Goal: Information Seeking & Learning: Learn about a topic

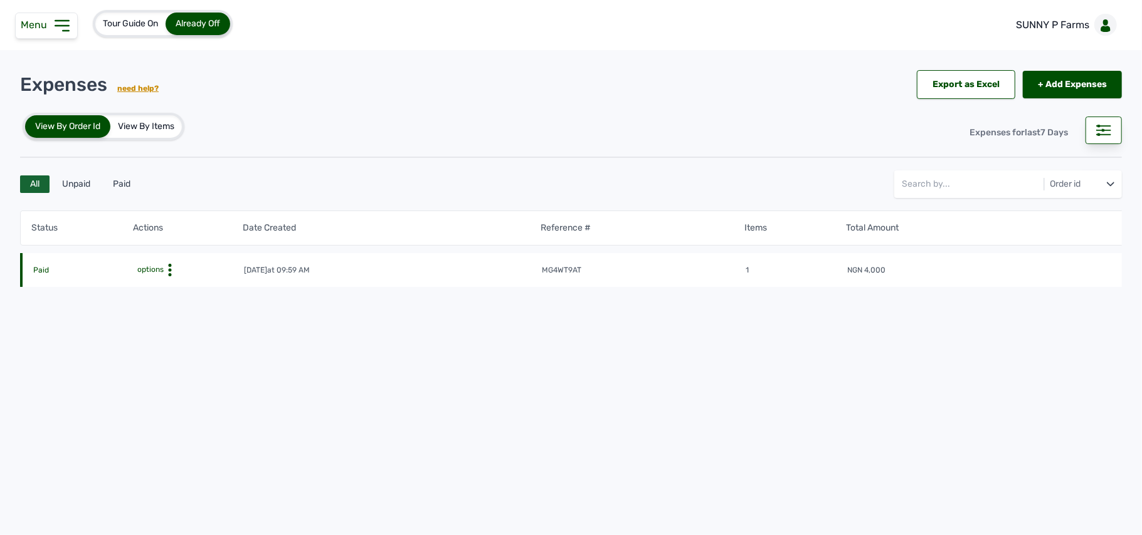
click at [58, 28] on icon at bounding box center [62, 26] width 20 height 20
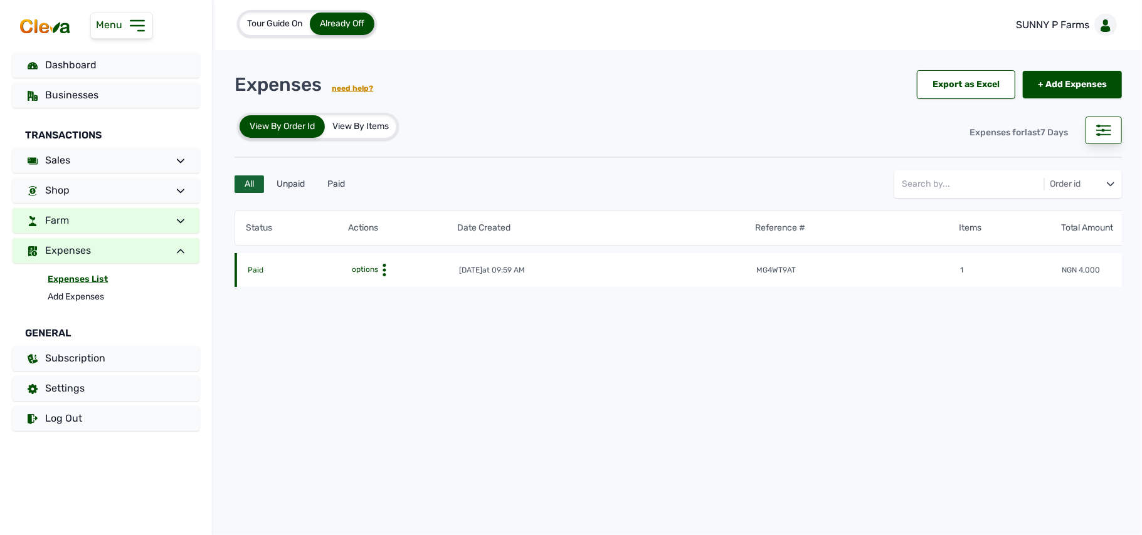
click at [127, 224] on link "Farm" at bounding box center [106, 220] width 187 height 25
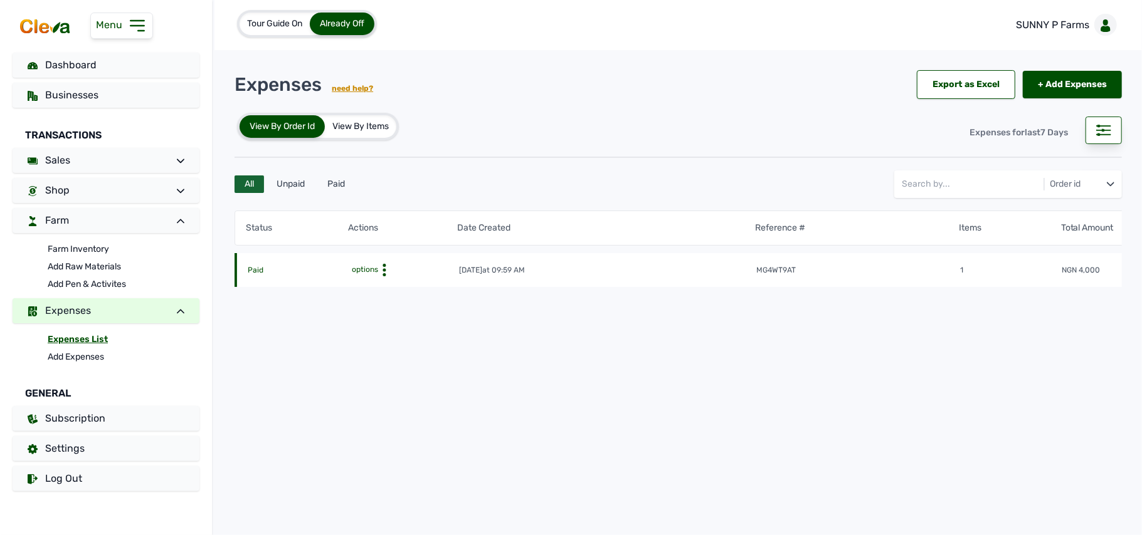
click at [382, 267] on icon at bounding box center [384, 270] width 13 height 13
click at [90, 247] on link "Farm Inventory" at bounding box center [124, 250] width 152 height 18
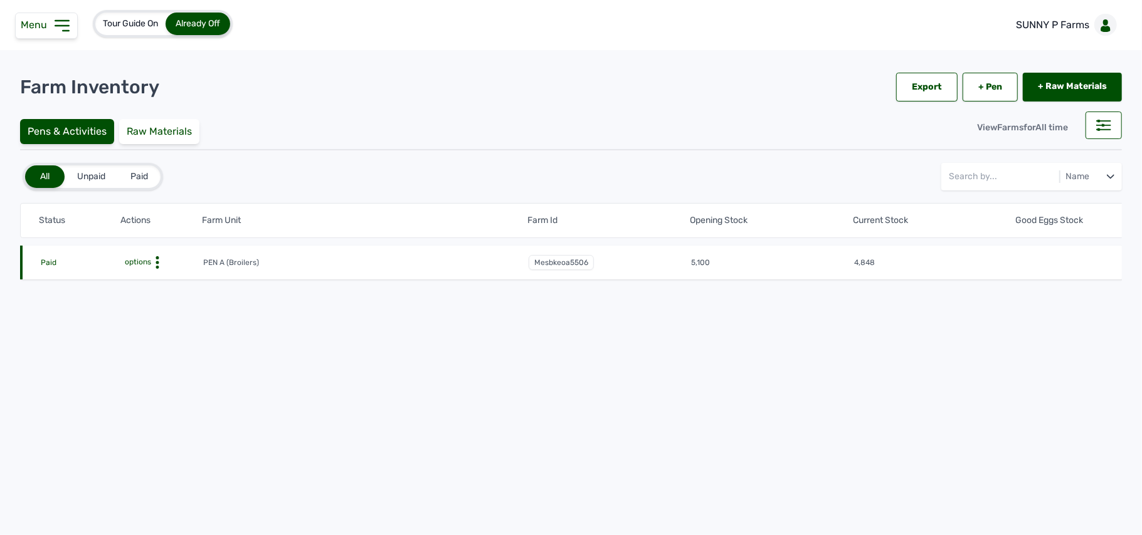
click at [156, 258] on circle at bounding box center [157, 257] width 3 height 3
click at [159, 276] on div "Farm Activities" at bounding box center [156, 282] width 89 height 15
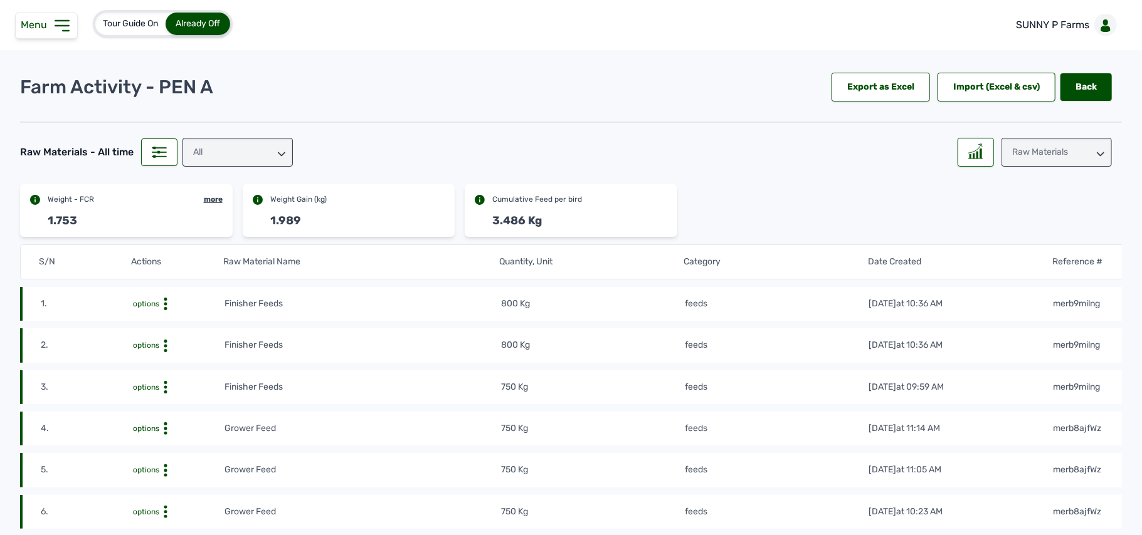
click at [1063, 148] on div "Raw Materials" at bounding box center [1056, 152] width 110 height 29
click at [1041, 211] on div "Weight" at bounding box center [1056, 208] width 110 height 23
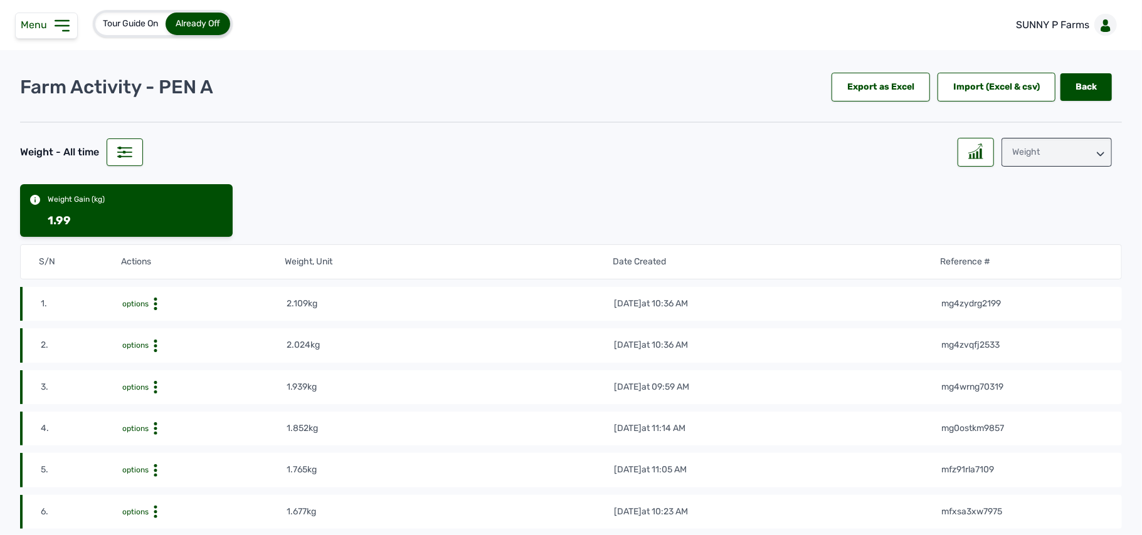
click at [1045, 150] on div "Weight" at bounding box center [1056, 152] width 110 height 29
click at [1037, 229] on div "Losses" at bounding box center [1056, 230] width 110 height 23
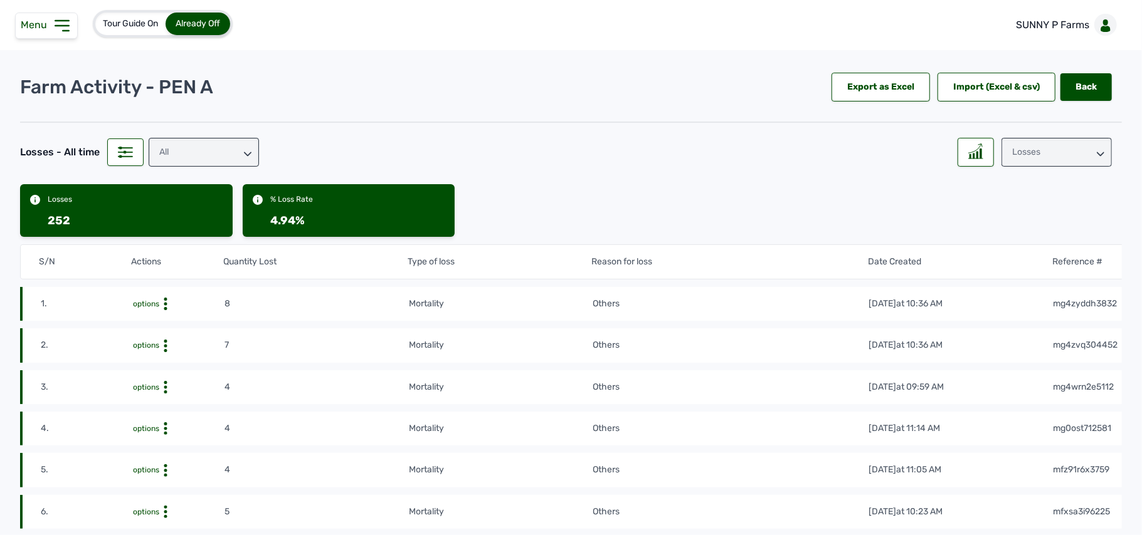
click at [1058, 159] on div "Losses" at bounding box center [1056, 152] width 110 height 29
click at [1067, 201] on div "Weight" at bounding box center [1056, 208] width 110 height 23
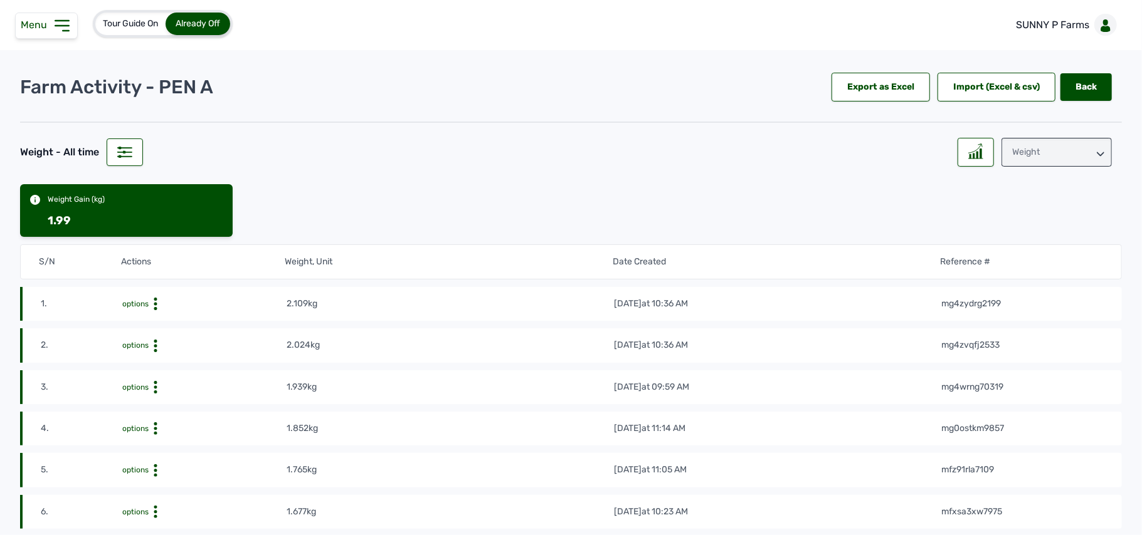
click at [1047, 144] on div "Weight" at bounding box center [1056, 152] width 110 height 29
click at [1019, 179] on div "Raw Materials" at bounding box center [1056, 185] width 110 height 23
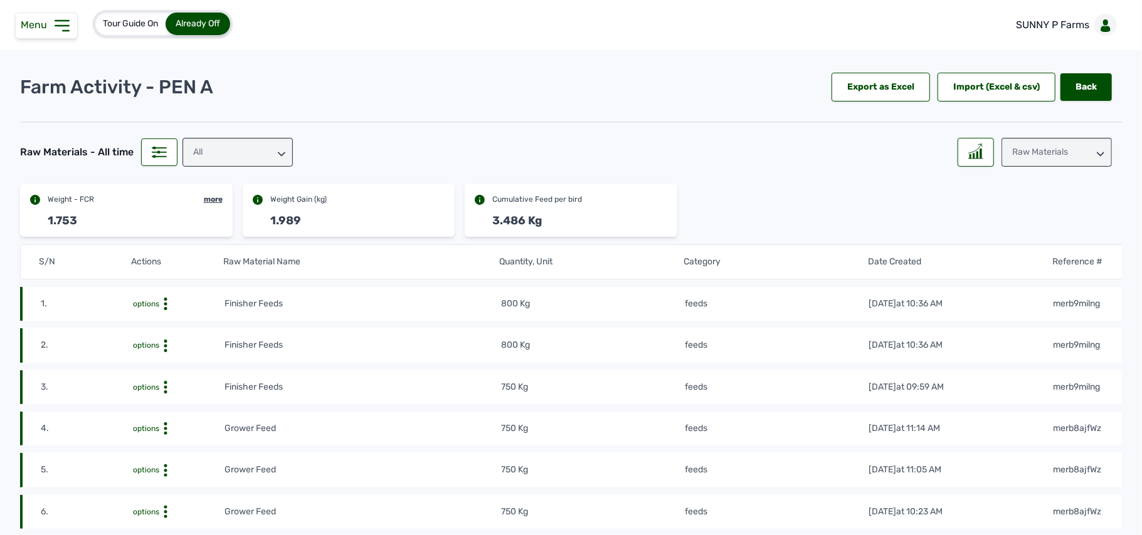
click at [212, 201] on div "more" at bounding box center [213, 199] width 19 height 10
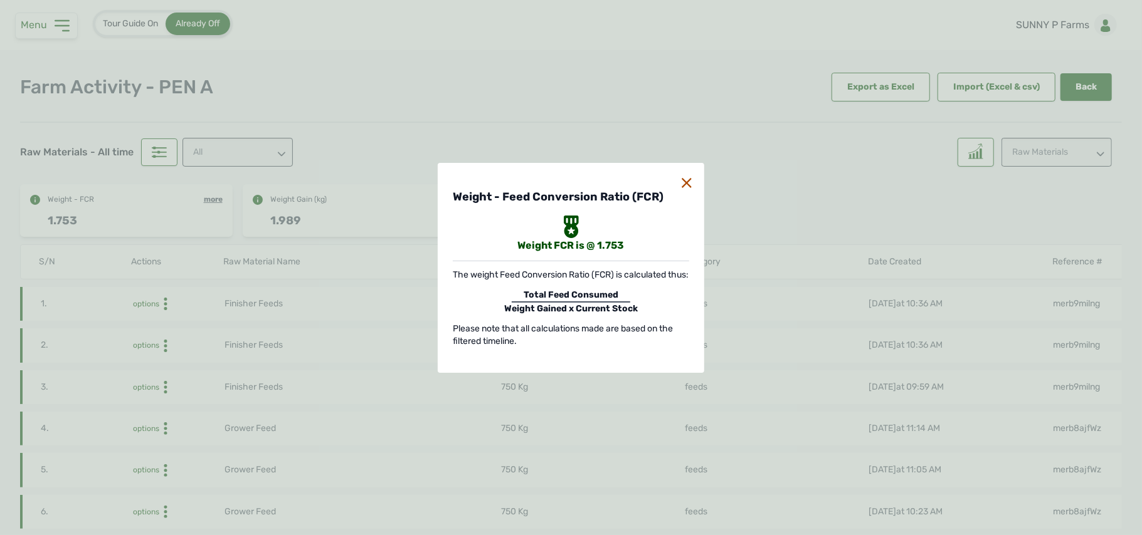
click at [685, 178] on icon at bounding box center [687, 183] width 10 height 10
